Goal: Task Accomplishment & Management: Manage account settings

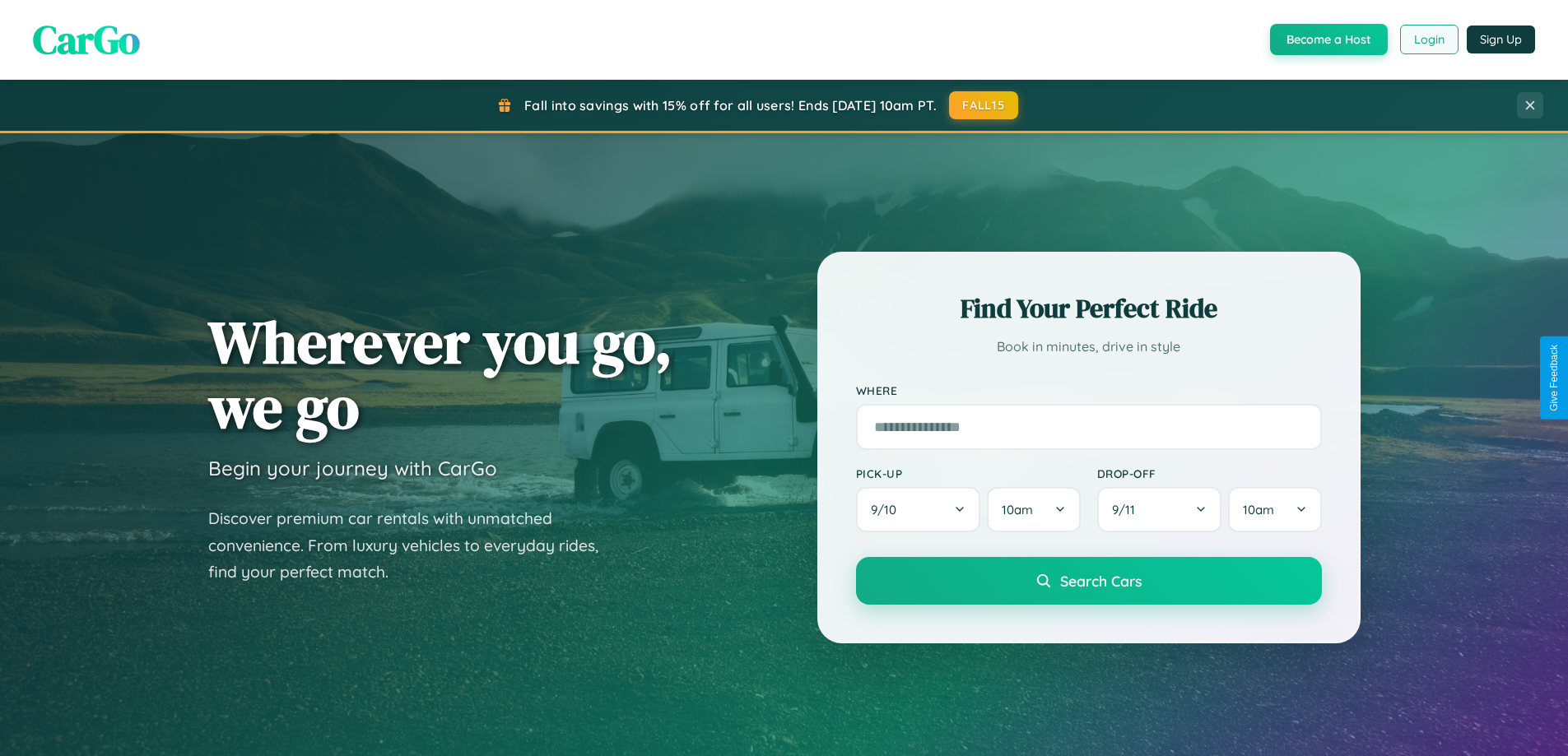
click at [1427, 39] on button "Login" at bounding box center [1429, 39] width 59 height 29
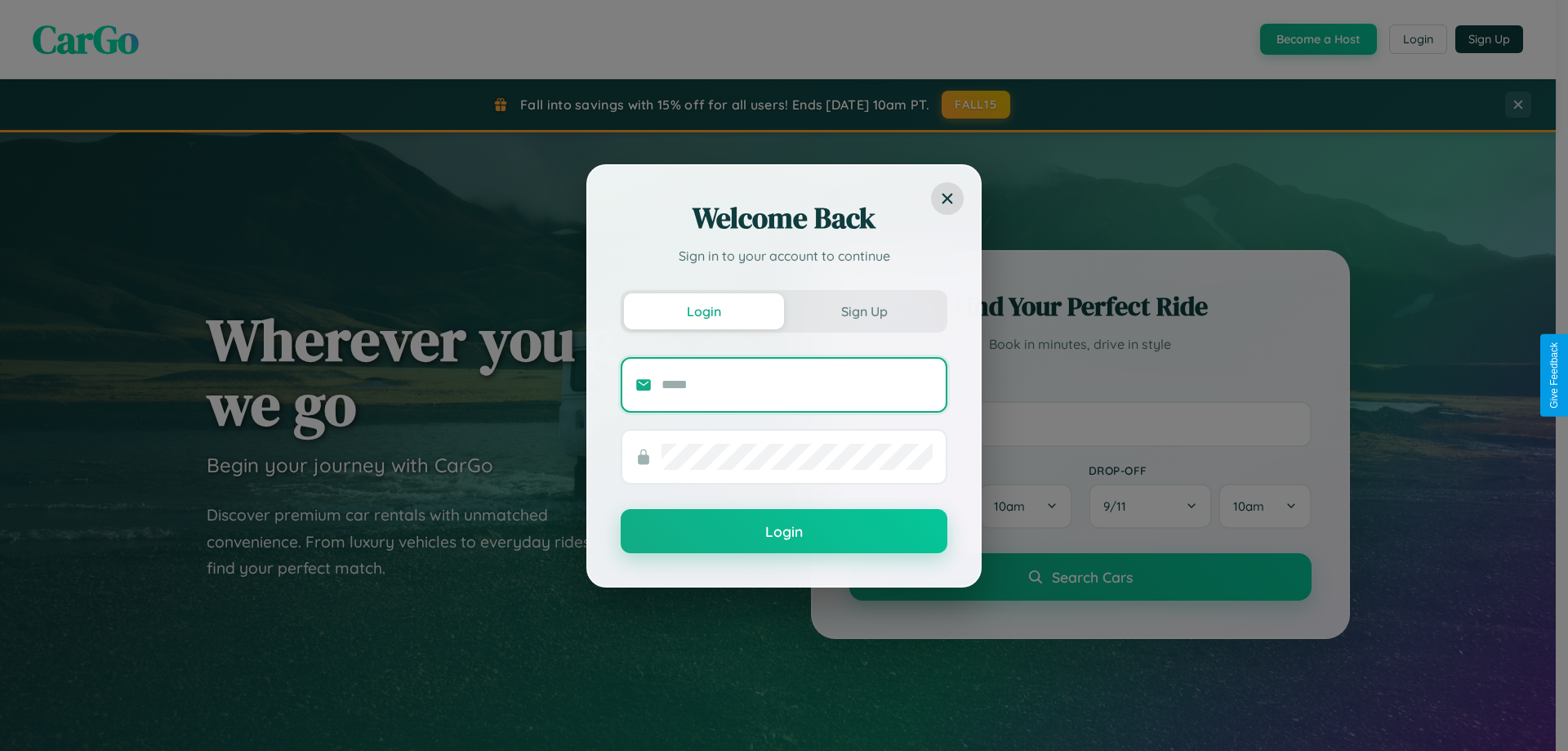
click at [797, 384] on input "text" at bounding box center [796, 384] width 271 height 26
type input "**********"
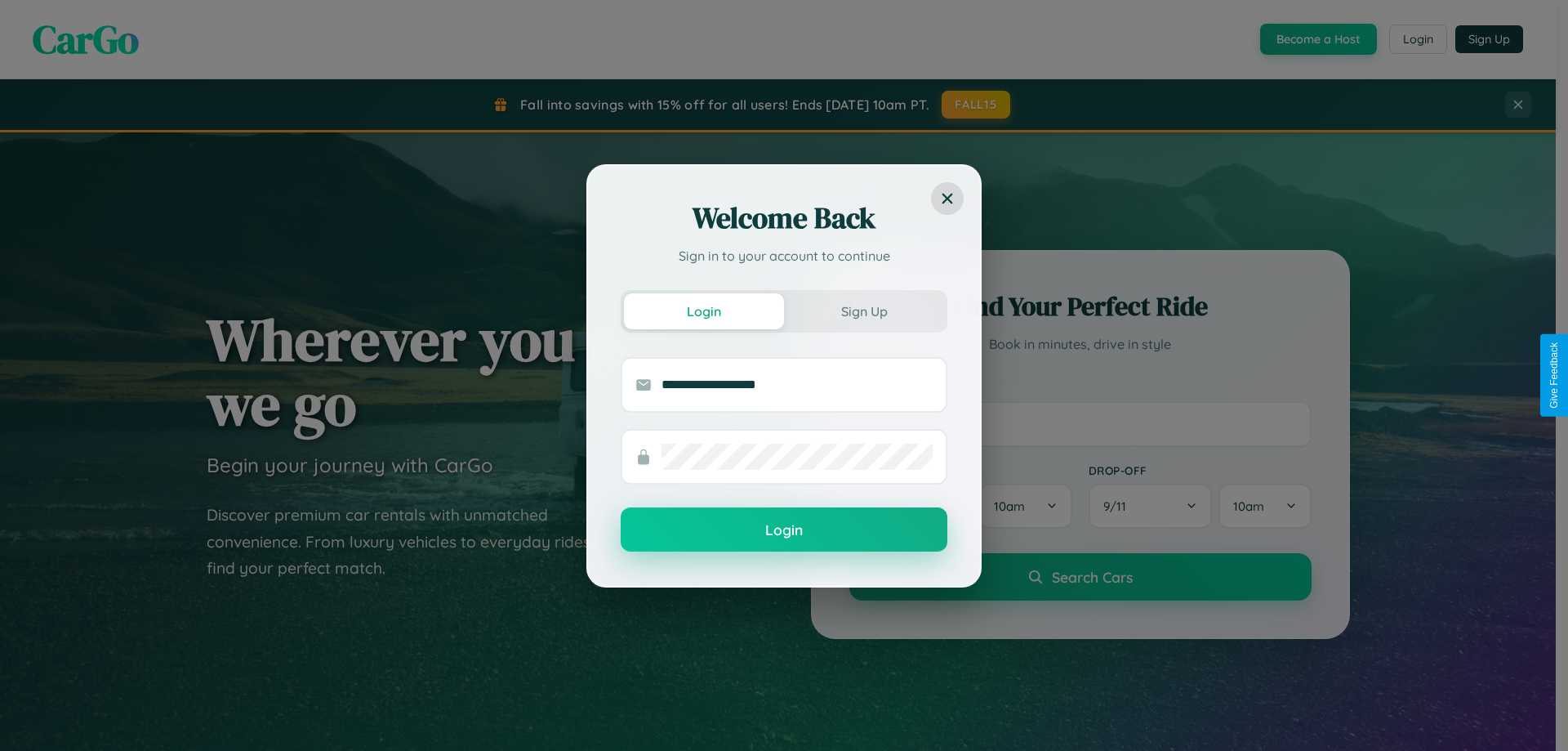
click at [784, 530] on button "Login" at bounding box center [784, 529] width 327 height 44
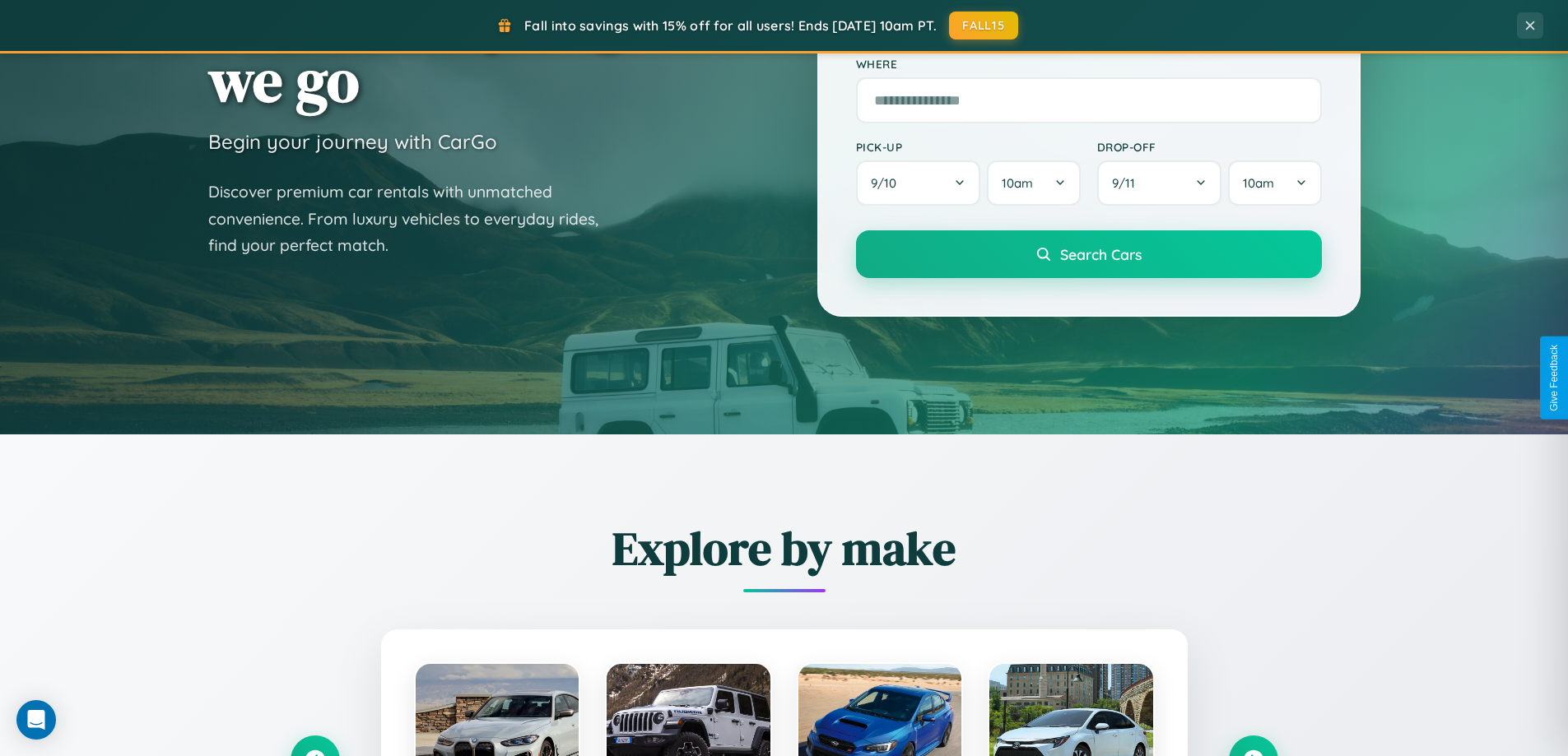
scroll to position [709, 0]
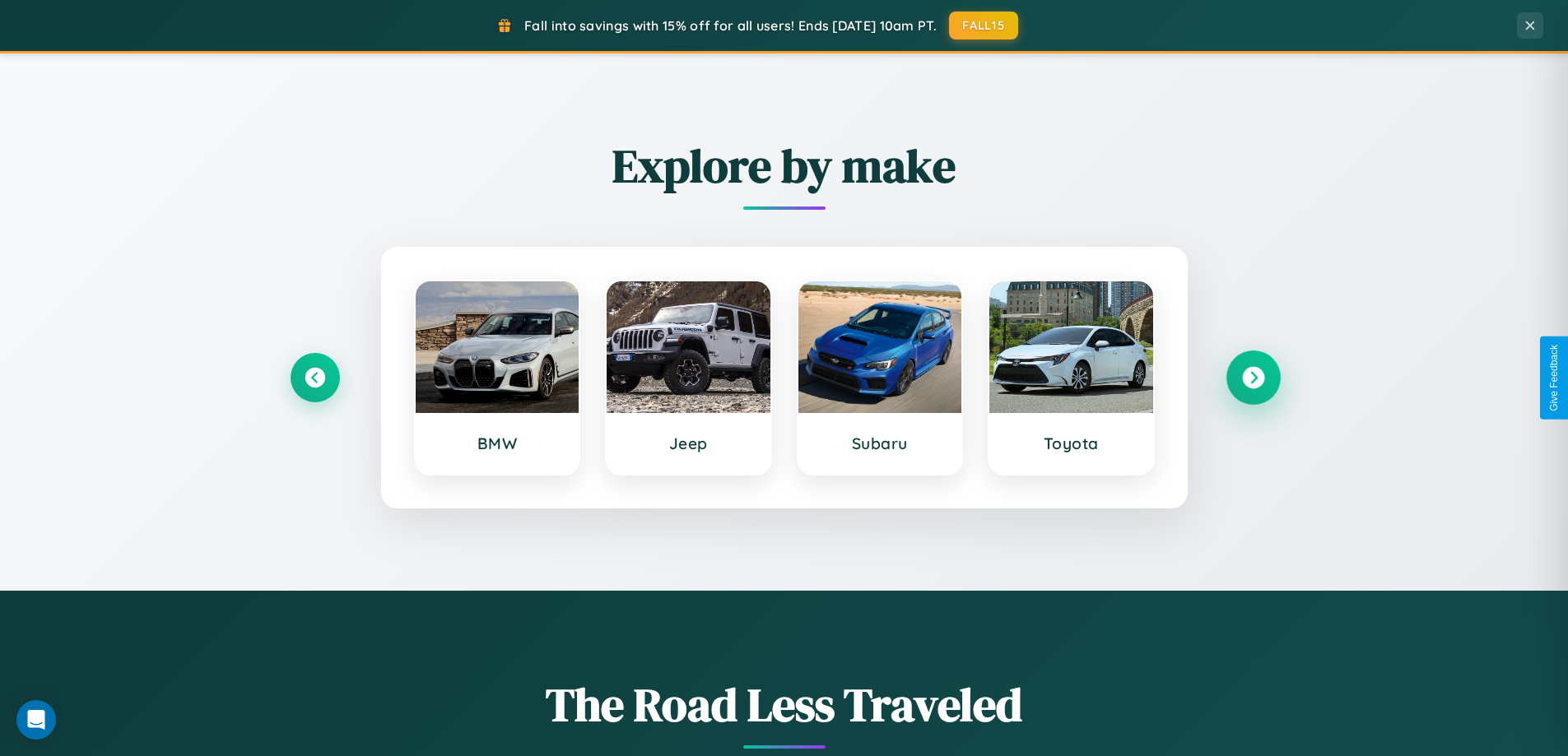
click at [1253, 378] on icon at bounding box center [1253, 378] width 22 height 22
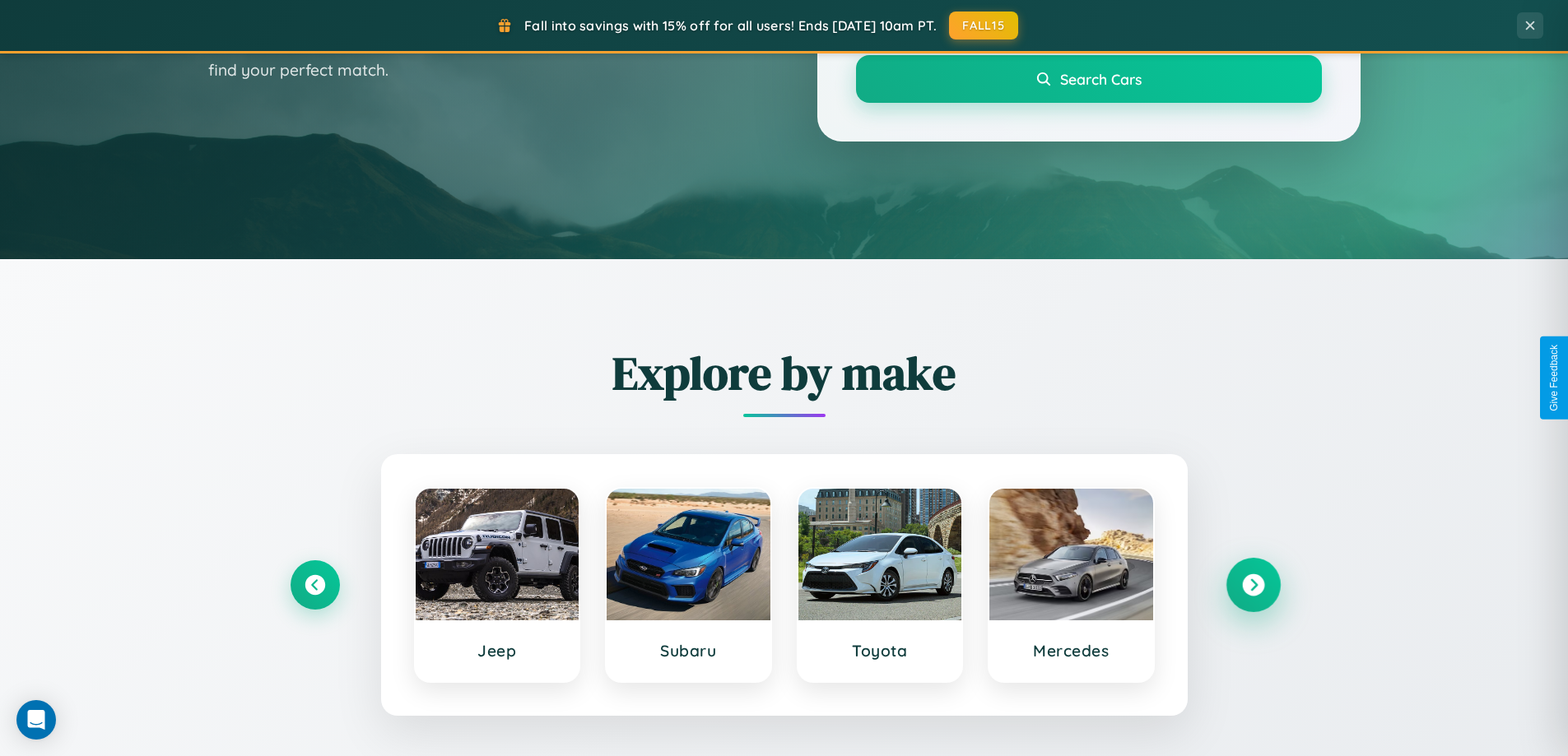
scroll to position [0, 0]
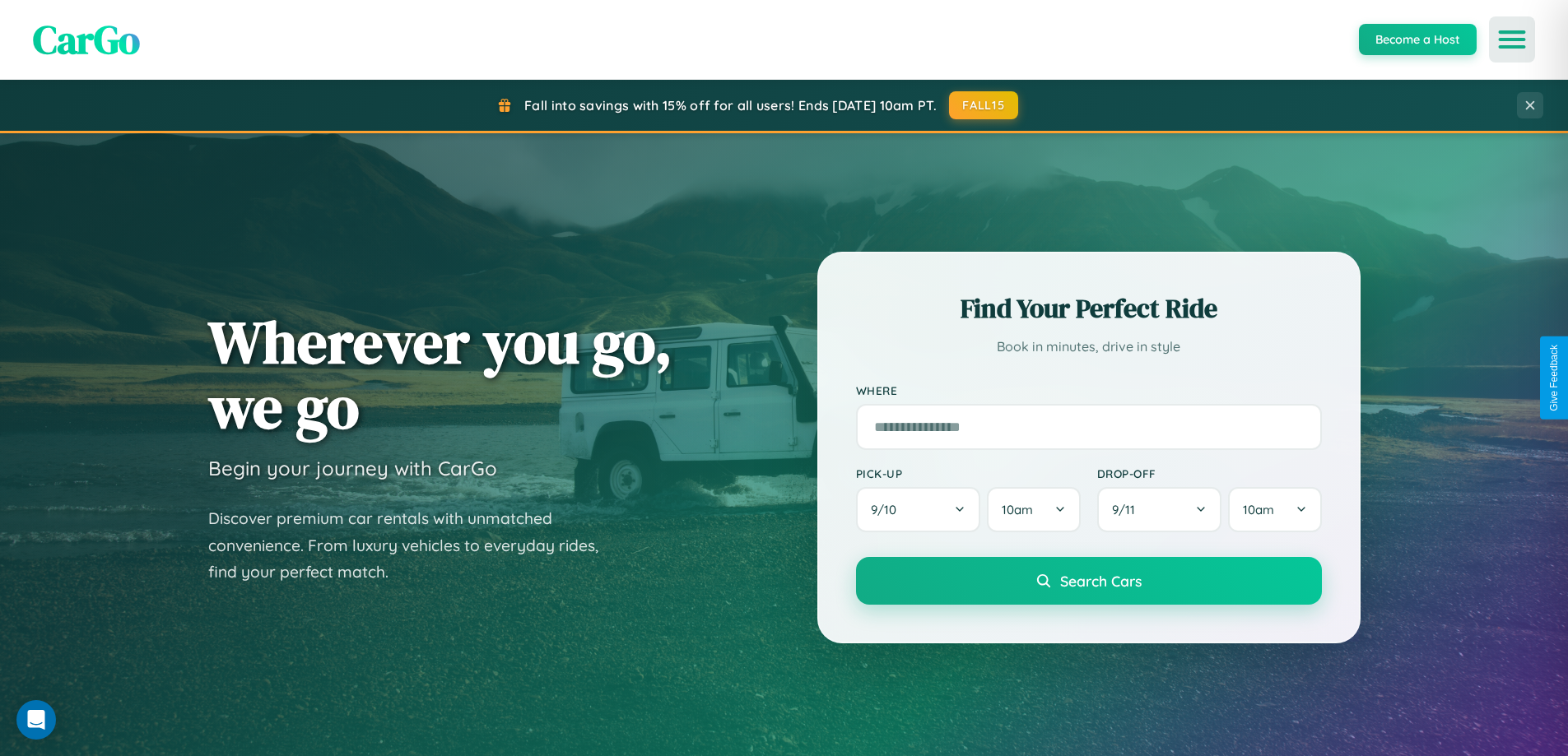
click at [1512, 39] on icon "Open menu" at bounding box center [1512, 39] width 24 height 15
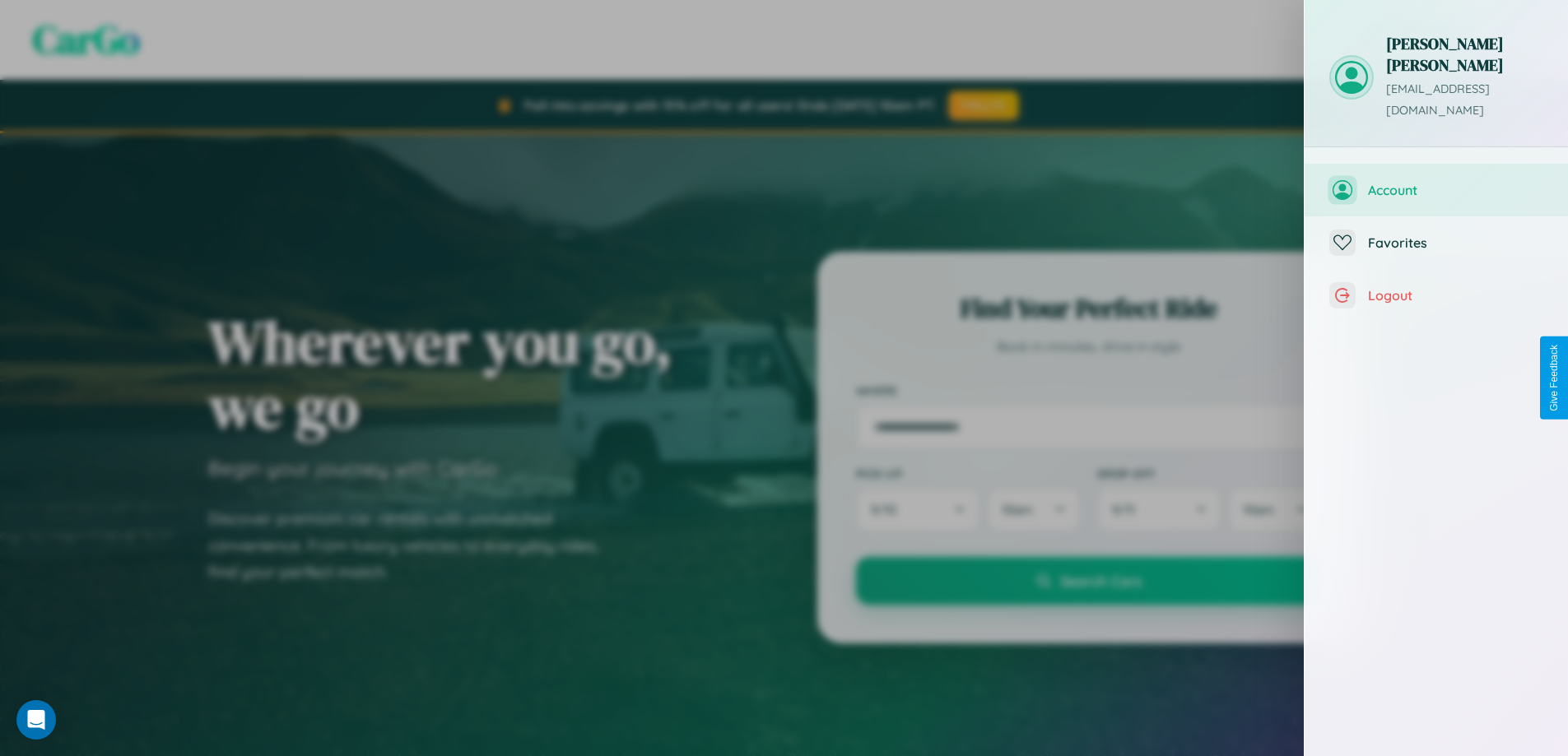
click at [1436, 182] on span "Account" at bounding box center [1455, 190] width 176 height 17
